Goal: Task Accomplishment & Management: Manage account settings

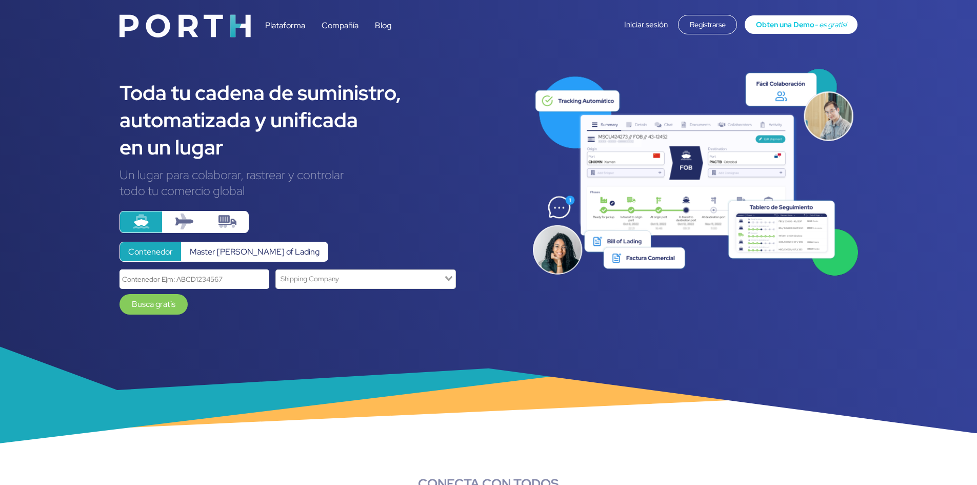
click at [639, 23] on link "Iniciar sesión" at bounding box center [646, 24] width 44 height 10
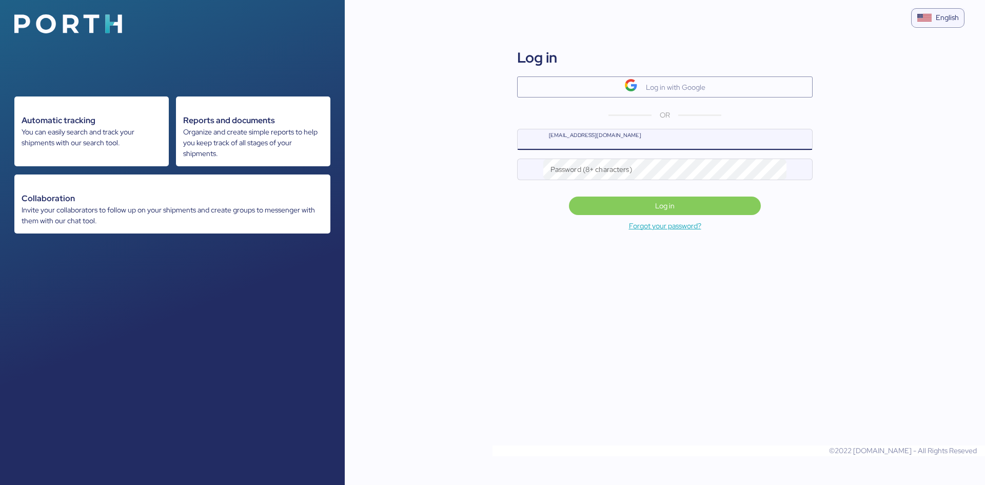
click at [607, 142] on input "[EMAIL_ADDRESS][DOMAIN_NAME]" at bounding box center [677, 139] width 269 height 21
type input "[EMAIL_ADDRESS][PERSON_NAME][DOMAIN_NAME]"
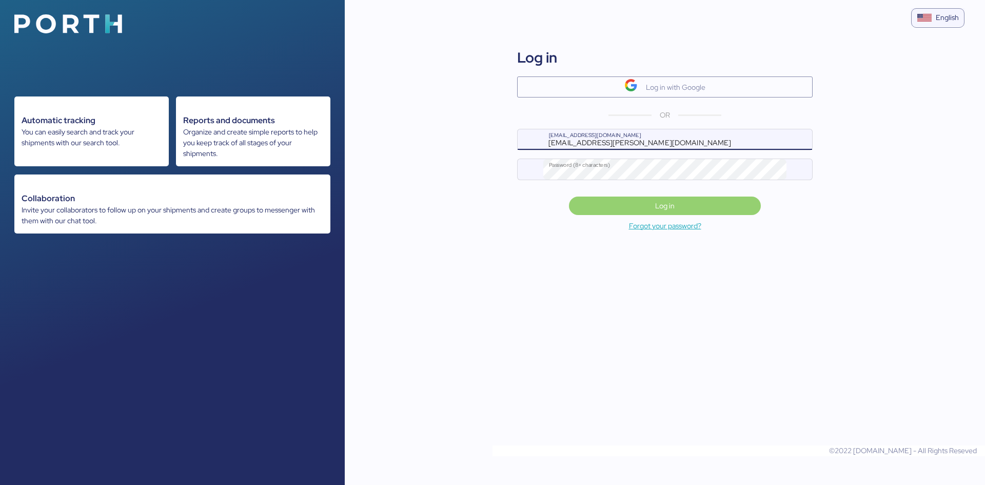
click at [670, 203] on span "Log in" at bounding box center [664, 206] width 19 height 12
